Goal: Task Accomplishment & Management: Use online tool/utility

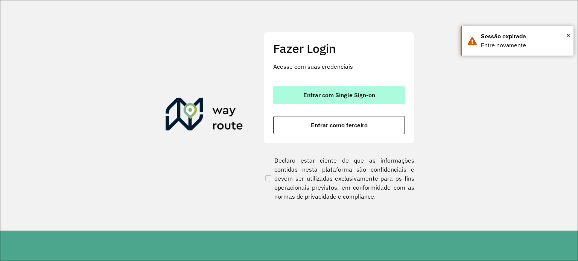
click at [340, 96] on span "Entrar com Single Sign-on" at bounding box center [339, 95] width 72 height 6
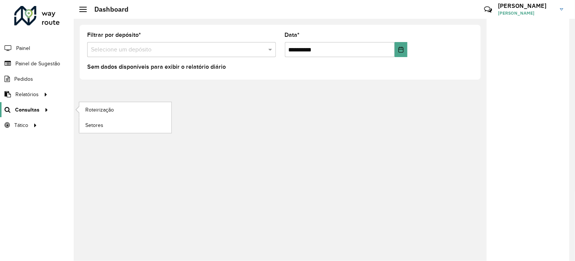
click at [47, 112] on div at bounding box center [44, 110] width 11 height 8
click at [101, 108] on span "Roteirização" at bounding box center [100, 110] width 30 height 8
click at [112, 109] on span "Roteirização" at bounding box center [100, 110] width 30 height 8
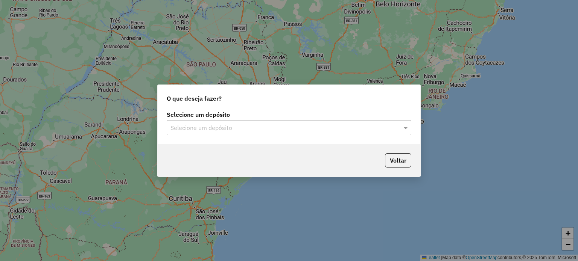
click at [384, 128] on input "text" at bounding box center [281, 128] width 222 height 9
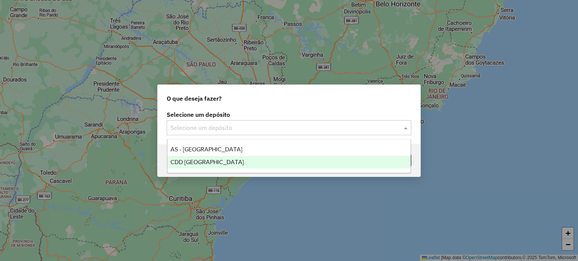
click at [199, 164] on span "CDD [GEOGRAPHIC_DATA]" at bounding box center [206, 162] width 73 height 6
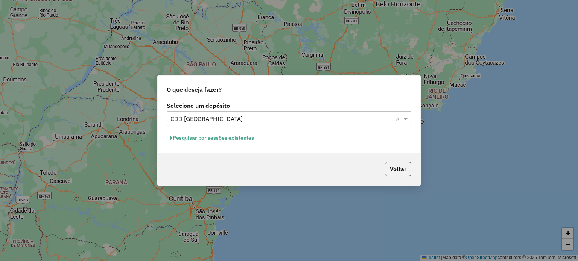
click at [221, 139] on button "Pesquisar por sessões existentes" at bounding box center [212, 138] width 91 height 12
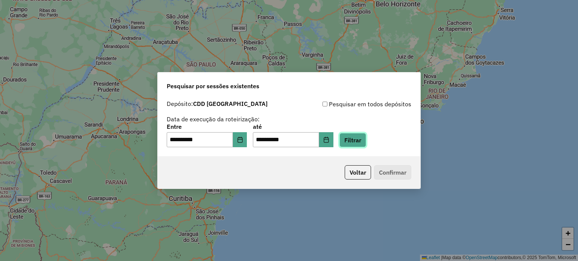
click at [358, 137] on button "Filtrar" at bounding box center [352, 140] width 27 height 14
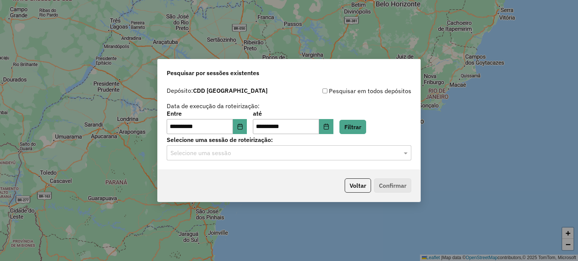
click at [364, 155] on input "text" at bounding box center [281, 153] width 222 height 9
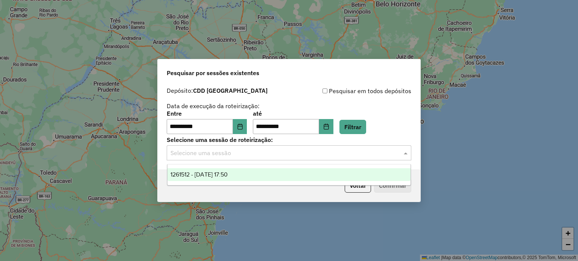
drag, startPoint x: 234, startPoint y: 177, endPoint x: 252, endPoint y: 176, distance: 18.5
click at [227, 177] on span "1261512 - 08/09/2025 17:50" at bounding box center [198, 174] width 57 height 6
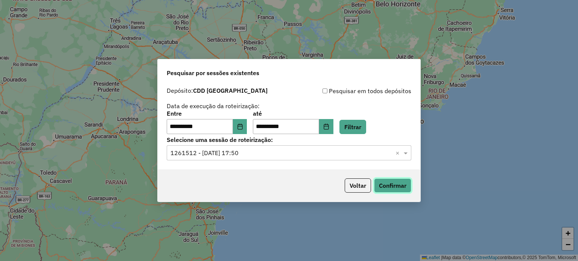
click at [406, 187] on button "Confirmar" at bounding box center [392, 186] width 37 height 14
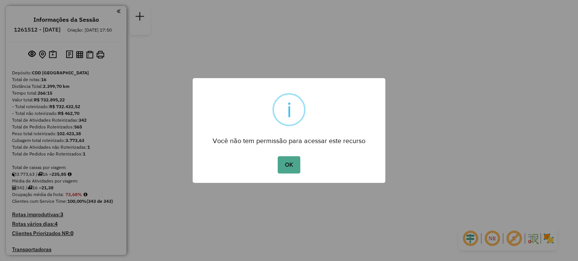
click at [302, 165] on div "OK No Cancel" at bounding box center [289, 165] width 193 height 21
click at [293, 165] on button "OK" at bounding box center [288, 164] width 22 height 17
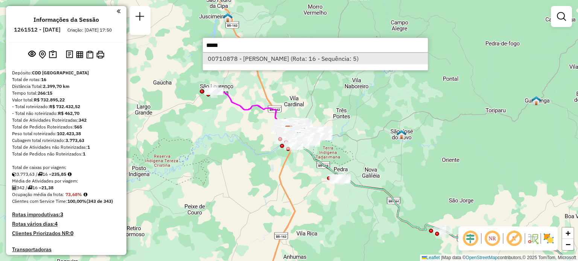
type input "*****"
click at [341, 64] on li "00710878 - KELLEN BOSA (Rota: 16 - Sequência: 5)" at bounding box center [315, 58] width 225 height 11
select select "**********"
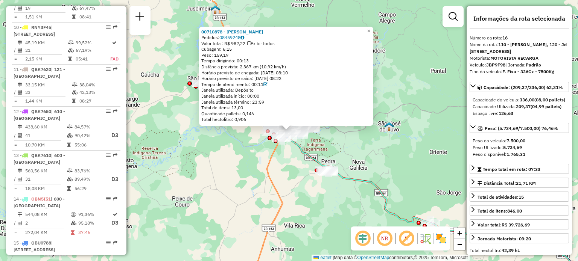
scroll to position [869, 0]
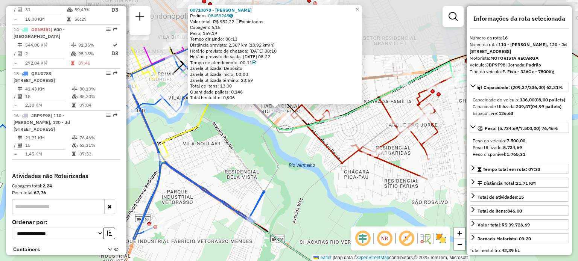
drag, startPoint x: 298, startPoint y: 93, endPoint x: 318, endPoint y: 167, distance: 76.1
click at [318, 167] on div "00710878 - KELLEN BOSA Pedidos: 08459248 Valor total: R$ 982,22 Exibir todos Cu…" at bounding box center [289, 130] width 578 height 261
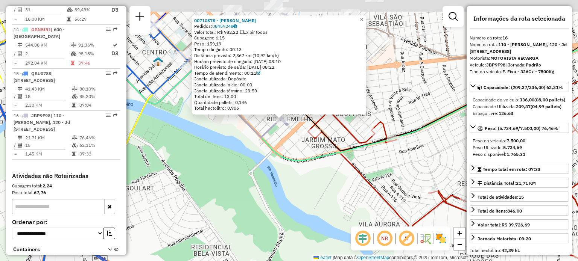
drag, startPoint x: 276, startPoint y: 111, endPoint x: 292, endPoint y: 150, distance: 42.5
click at [292, 150] on div "00710878 - KELLEN BOSA Pedidos: 08459248 Valor total: R$ 982,22 Exibir todos Cu…" at bounding box center [289, 130] width 578 height 261
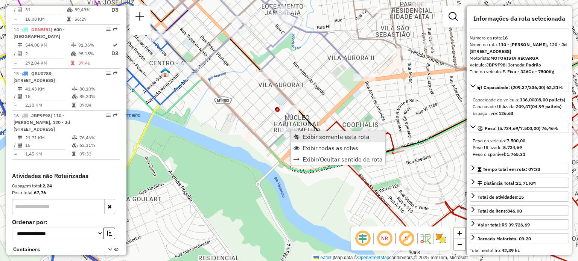
click at [319, 138] on span "Exibir somente esta rota" at bounding box center [335, 137] width 67 height 6
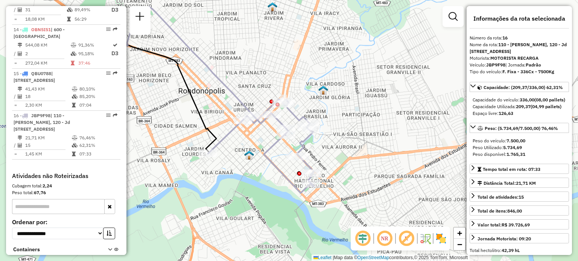
drag, startPoint x: 420, startPoint y: 165, endPoint x: 340, endPoint y: 135, distance: 85.5
click at [340, 135] on div "Janela de atendimento Grade de atendimento Capacidade Transportadoras Veículos …" at bounding box center [289, 130] width 578 height 261
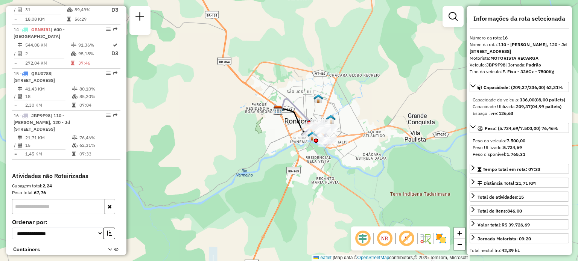
click at [374, 140] on div "Janela de atendimento Grade de atendimento Capacidade Transportadoras Veículos …" at bounding box center [289, 130] width 578 height 261
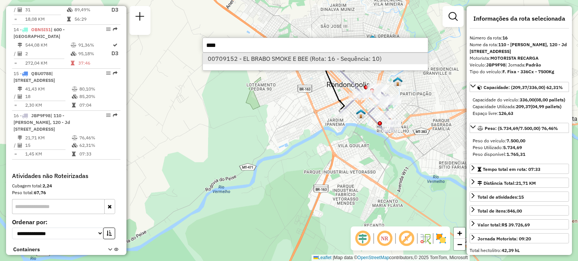
type input "****"
click at [332, 64] on li "00709152 - EL BRABO SMOKE E BEE (Rota: 16 - Sequência: 10)" at bounding box center [315, 58] width 225 height 11
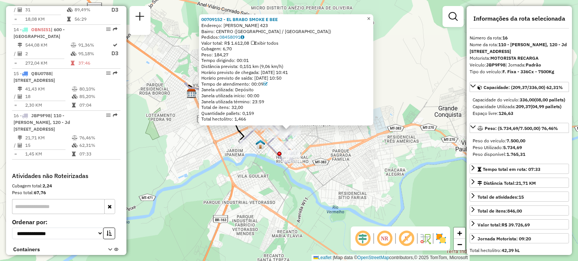
click at [370, 17] on span "×" at bounding box center [368, 18] width 3 height 6
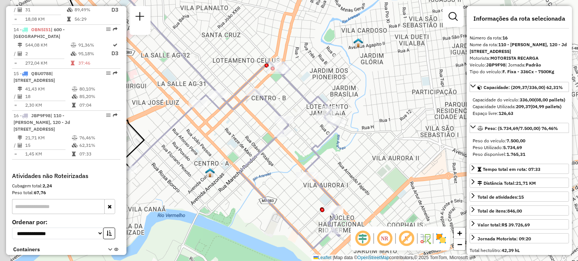
drag, startPoint x: 295, startPoint y: 127, endPoint x: 301, endPoint y: 133, distance: 8.8
click at [307, 132] on div "Janela de atendimento Grade de atendimento Capacidade Transportadoras Veículos …" at bounding box center [289, 130] width 578 height 261
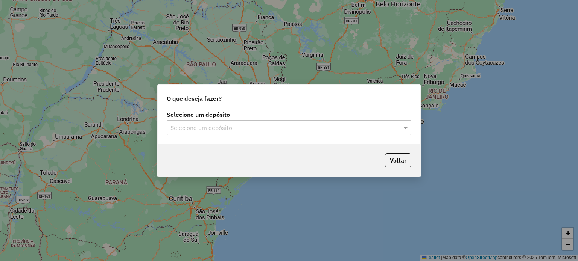
click at [396, 127] on div at bounding box center [289, 128] width 244 height 10
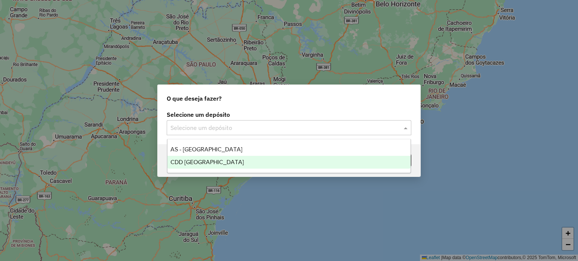
click at [218, 164] on span "CDD [GEOGRAPHIC_DATA]" at bounding box center [206, 162] width 73 height 6
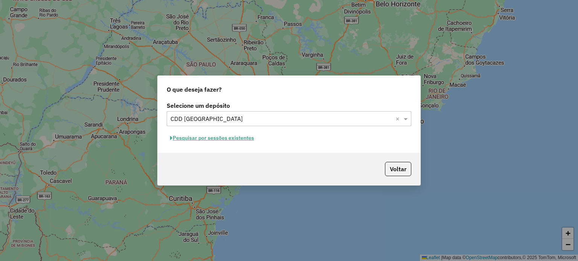
click at [244, 139] on button "Pesquisar por sessões existentes" at bounding box center [212, 138] width 91 height 12
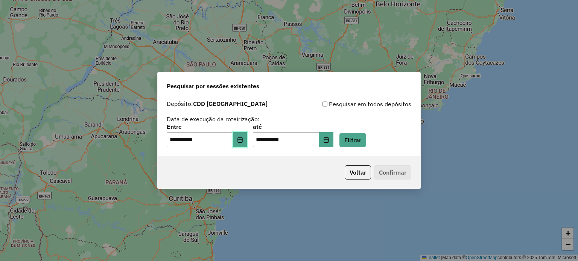
click at [243, 141] on icon "Choose Date" at bounding box center [240, 140] width 6 height 6
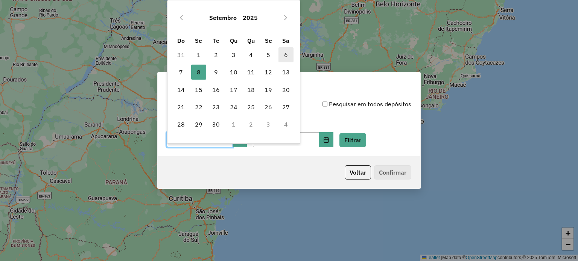
click at [287, 53] on span "6" at bounding box center [285, 54] width 15 height 15
type input "**********"
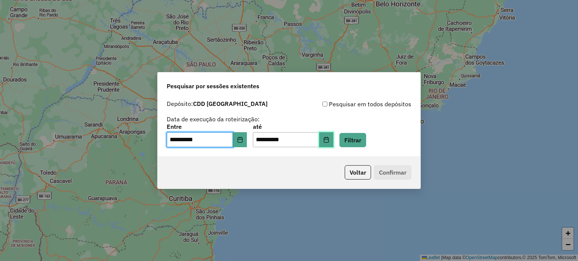
click at [329, 142] on icon "Choose Date" at bounding box center [326, 140] width 6 height 6
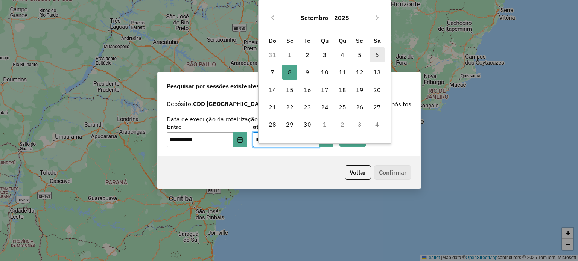
click at [380, 54] on span "6" at bounding box center [376, 54] width 15 height 15
type input "**********"
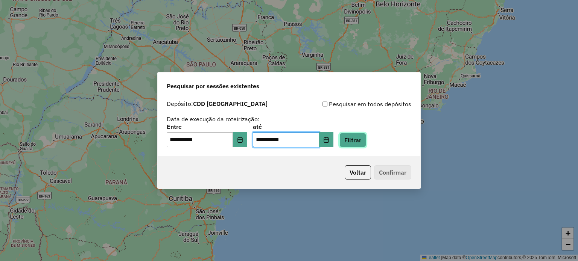
click at [364, 143] on button "Filtrar" at bounding box center [352, 140] width 27 height 14
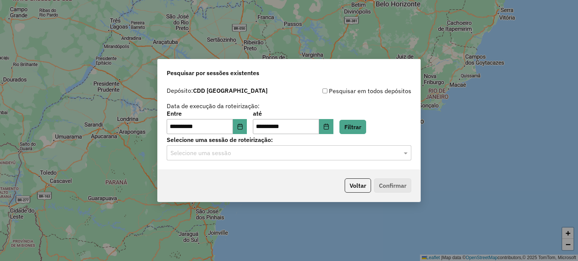
click at [241, 153] on input "text" at bounding box center [281, 153] width 222 height 9
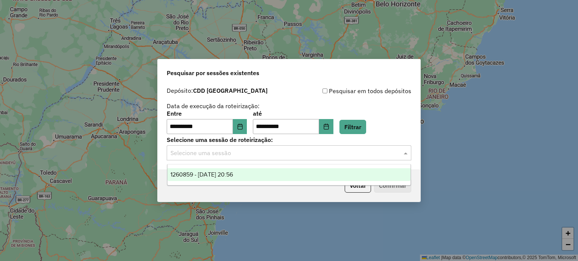
click at [233, 173] on span "1260859 - 06/09/2025 20:56" at bounding box center [201, 174] width 62 height 6
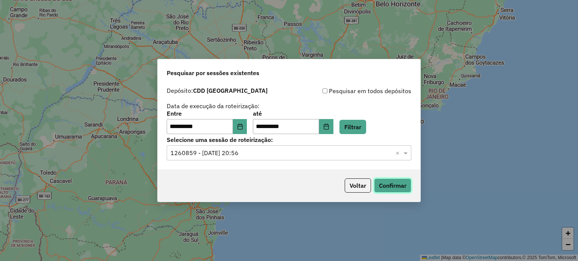
click at [401, 186] on button "Confirmar" at bounding box center [392, 186] width 37 height 14
click at [382, 183] on button "Confirmar" at bounding box center [392, 186] width 37 height 14
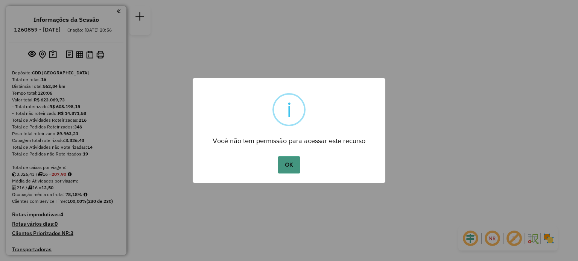
click at [299, 164] on button "OK" at bounding box center [288, 164] width 22 height 17
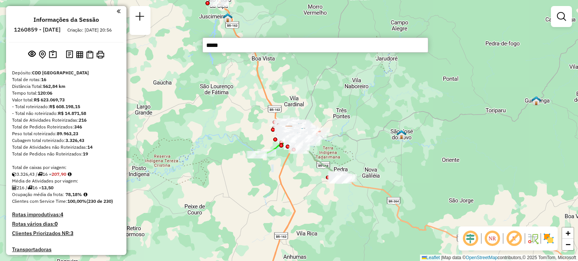
type input "*****"
click at [276, 54] on div "Janela de atendimento Grade de atendimento Capacidade Transportadoras Veículos …" at bounding box center [289, 130] width 578 height 261
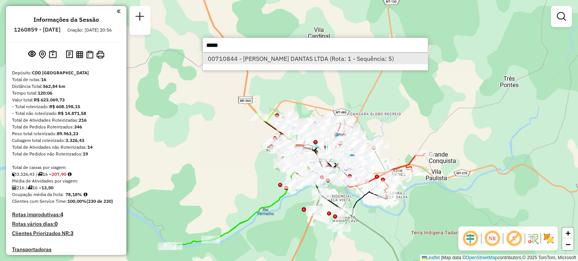
type input "*****"
click at [302, 60] on li "00710844 - SIDNEI LUCENA DANTAS LTDA (Rota: 1 - Sequência: 5)" at bounding box center [315, 58] width 225 height 11
select select "**********"
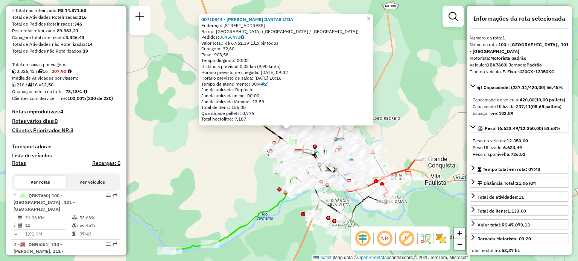
scroll to position [295, 0]
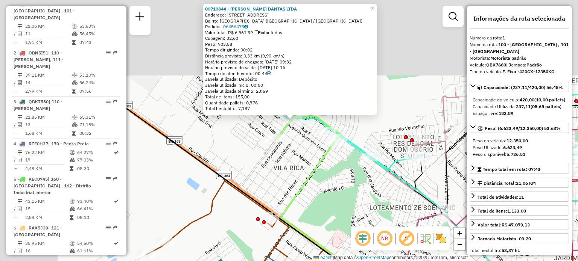
drag, startPoint x: 275, startPoint y: 108, endPoint x: 387, endPoint y: 203, distance: 146.7
click at [387, 203] on div "00710844 - SIDNEI LUCENA DANTAS LTDA Endereço: Rua F, 12 Bairro: Vila Paulista …" at bounding box center [289, 130] width 578 height 261
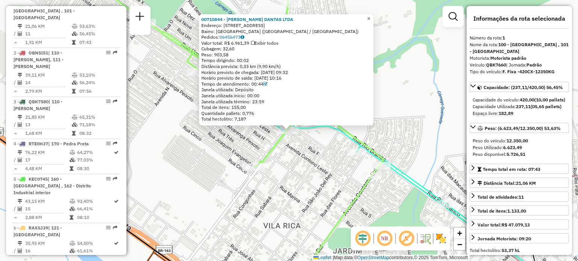
click at [370, 15] on span "×" at bounding box center [368, 18] width 3 height 6
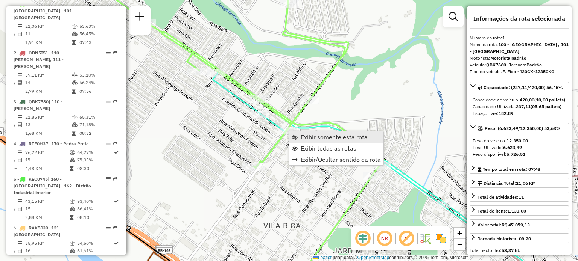
click at [309, 136] on span "Exibir somente esta rota" at bounding box center [333, 137] width 67 height 6
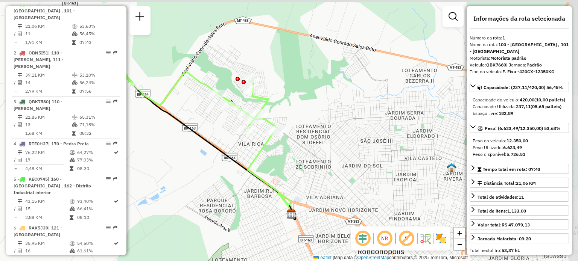
drag, startPoint x: 376, startPoint y: 111, endPoint x: 294, endPoint y: 124, distance: 82.6
click at [294, 124] on div "Janela de atendimento Grade de atendimento Capacidade Transportadoras Veículos …" at bounding box center [289, 130] width 578 height 261
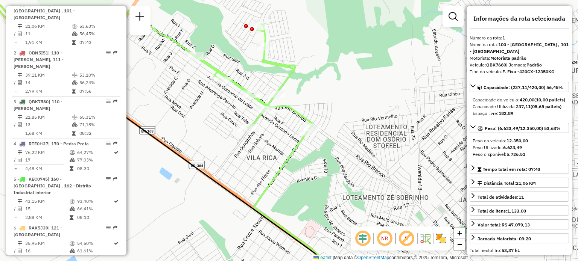
drag, startPoint x: 316, startPoint y: 101, endPoint x: 316, endPoint y: 118, distance: 16.5
click at [330, 115] on div "Janela de atendimento Grade de atendimento Capacidade Transportadoras Veículos …" at bounding box center [289, 130] width 578 height 261
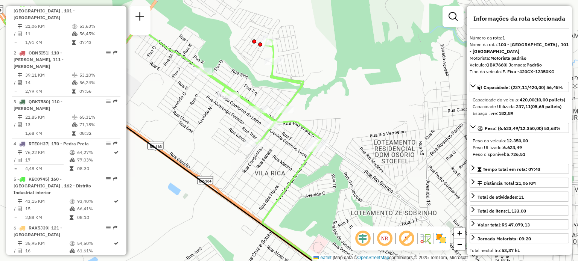
drag, startPoint x: 282, startPoint y: 147, endPoint x: 290, endPoint y: 162, distance: 16.7
click at [290, 162] on div "Janela de atendimento Grade de atendimento Capacidade Transportadoras Veículos …" at bounding box center [289, 130] width 578 height 261
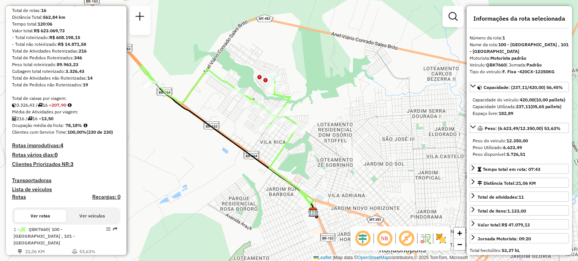
scroll to position [0, 0]
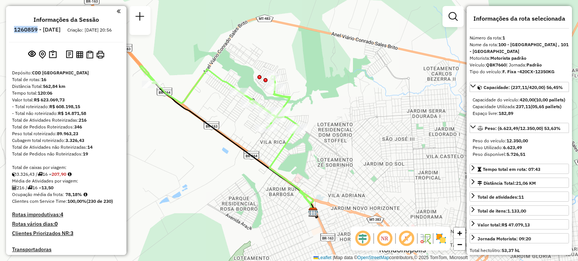
drag, startPoint x: 36, startPoint y: 31, endPoint x: 57, endPoint y: 30, distance: 21.1
click at [57, 30] on h6 "1260859 - [DATE]" at bounding box center [37, 29] width 47 height 7
copy h6 "1260859"
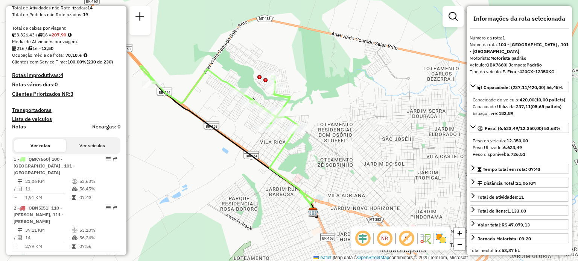
scroll to position [188, 0]
